Goal: Entertainment & Leisure: Consume media (video, audio)

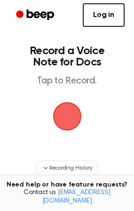
click at [61, 109] on span "button" at bounding box center [67, 116] width 26 height 26
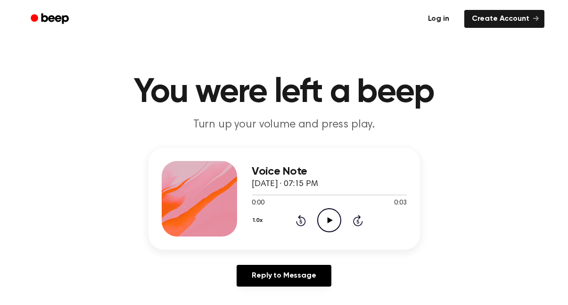
click at [438, 22] on link "Log in" at bounding box center [439, 19] width 40 height 22
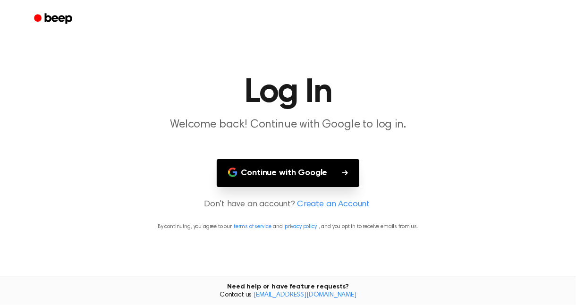
click at [273, 169] on button "Continue with Google" at bounding box center [288, 173] width 143 height 28
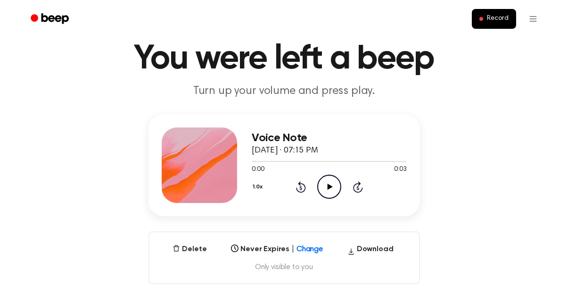
scroll to position [41, 0]
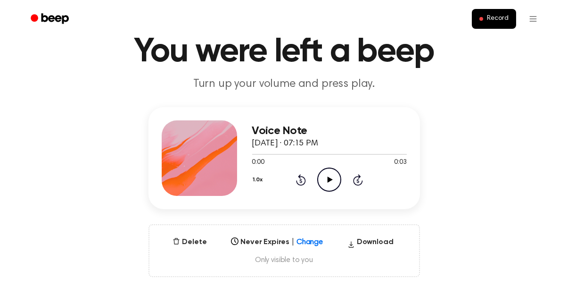
click at [328, 179] on icon at bounding box center [330, 179] width 5 height 6
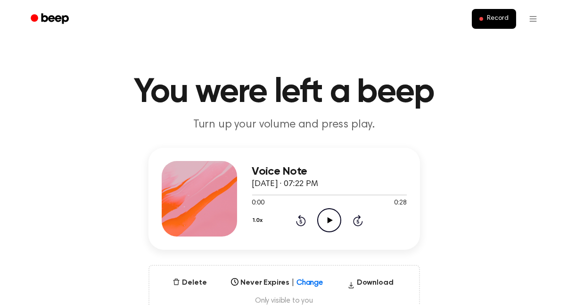
click at [331, 218] on icon "Play Audio" at bounding box center [329, 220] width 24 height 24
click at [330, 222] on icon "Play Audio" at bounding box center [329, 220] width 24 height 24
